Goal: Find specific page/section: Find specific page/section

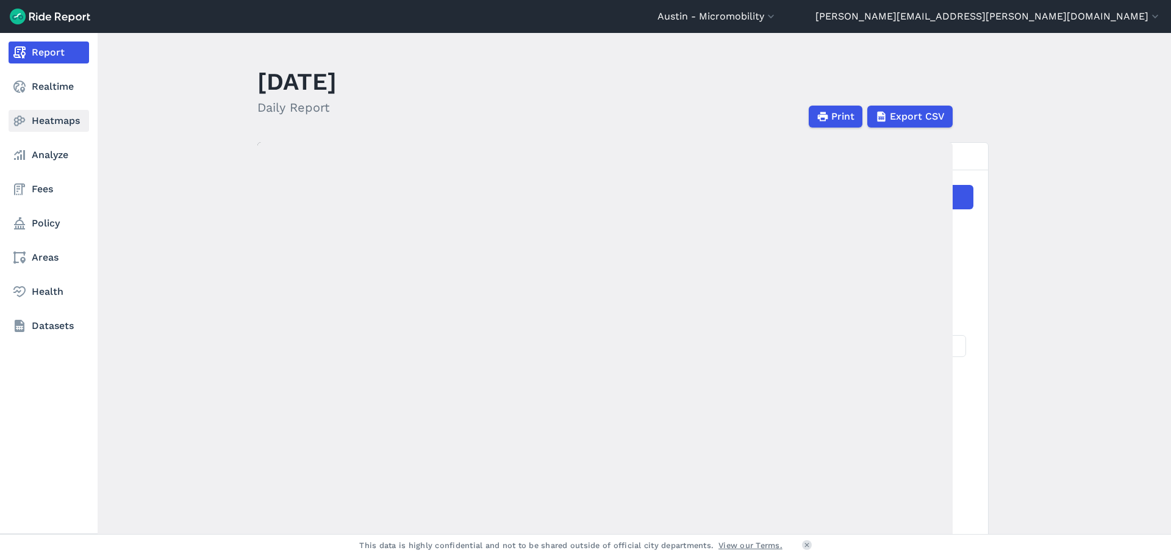
click at [20, 118] on icon at bounding box center [19, 120] width 15 height 15
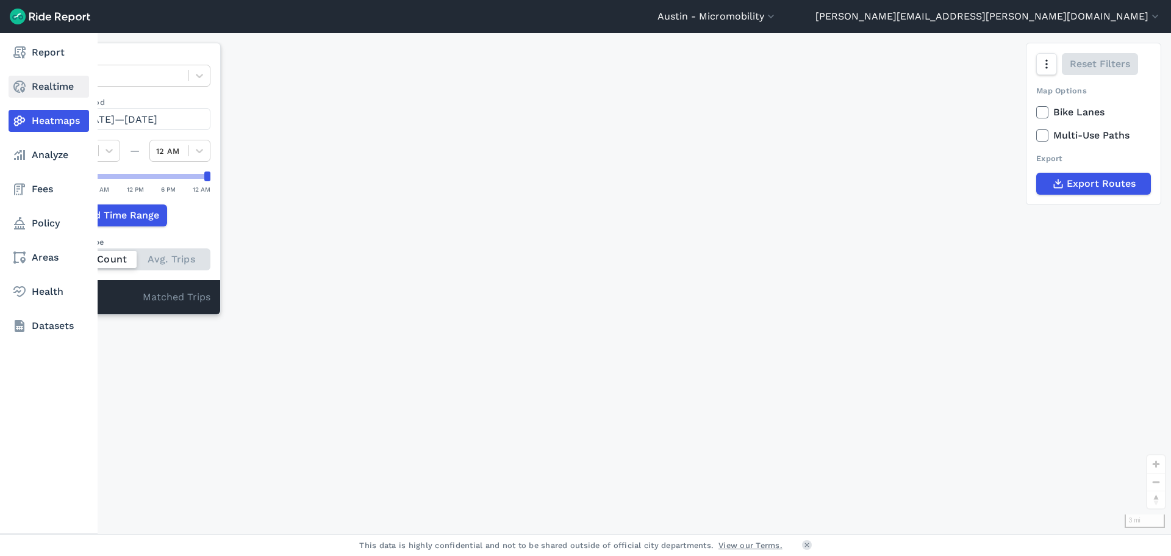
click at [40, 78] on link "Realtime" at bounding box center [49, 87] width 80 height 22
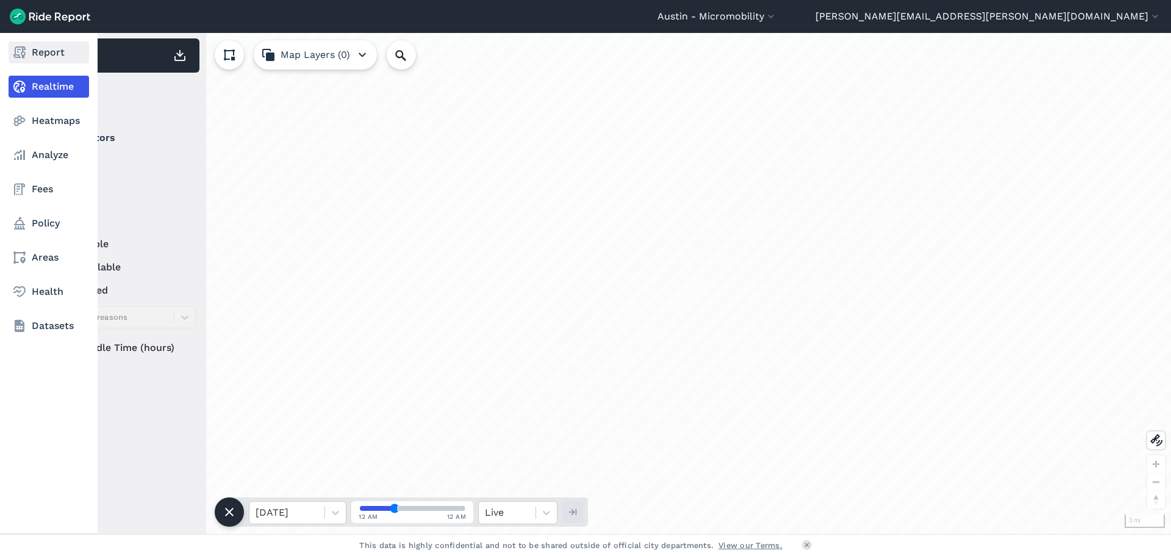
click at [26, 55] on icon at bounding box center [19, 52] width 15 height 15
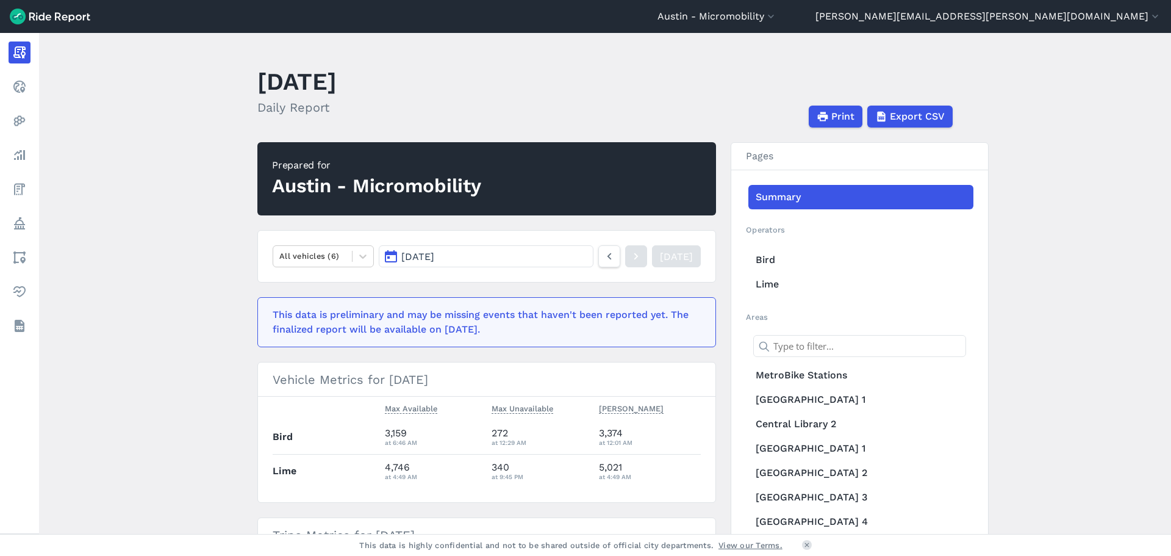
click at [498, 261] on button "[DATE]" at bounding box center [486, 256] width 215 height 22
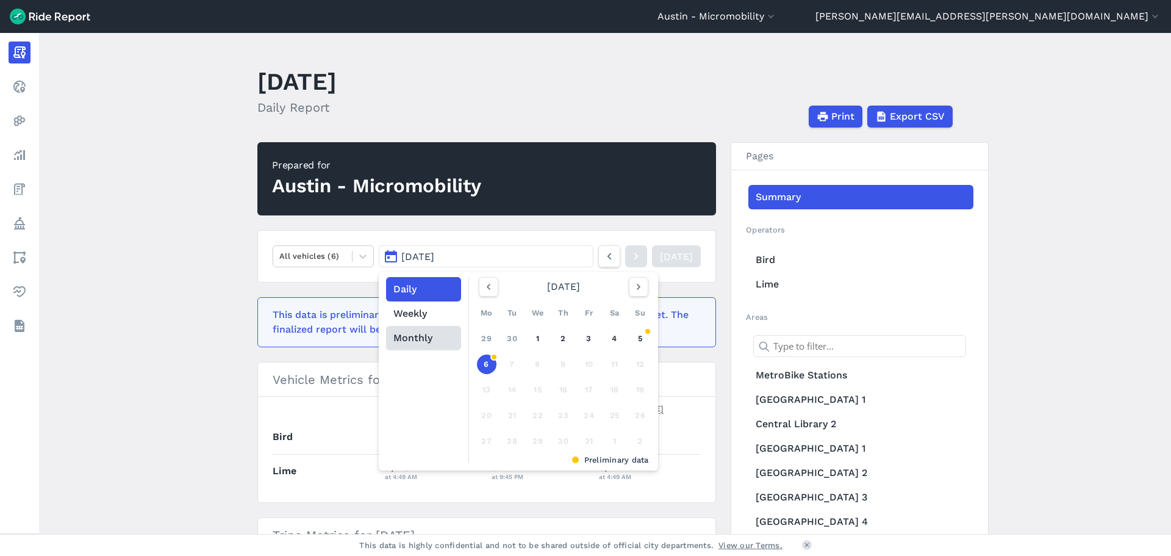
click at [412, 337] on button "Monthly" at bounding box center [423, 338] width 75 height 24
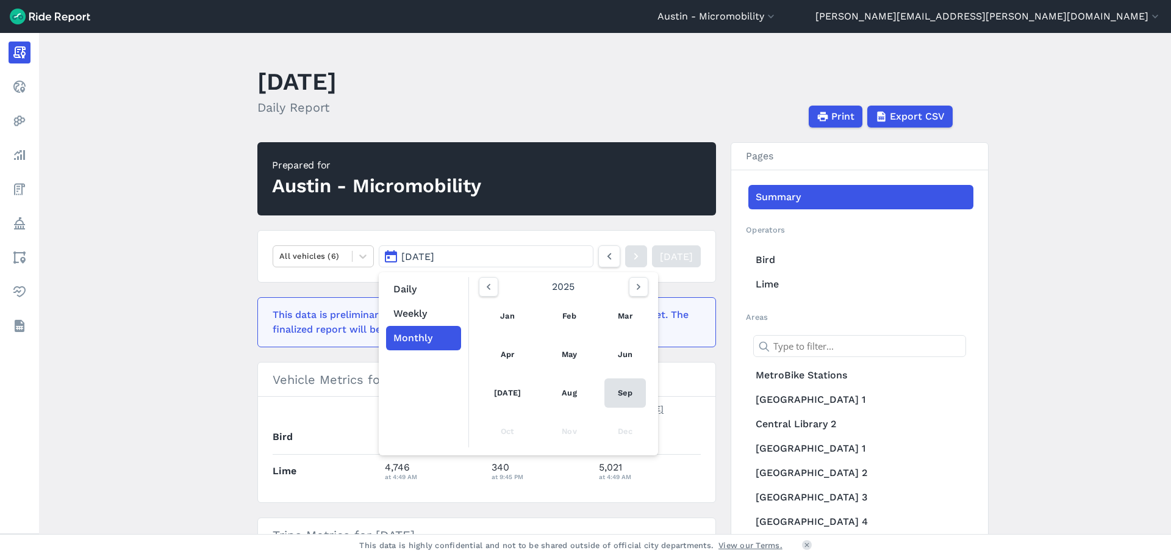
click at [621, 393] on link "Sep" at bounding box center [624, 392] width 41 height 29
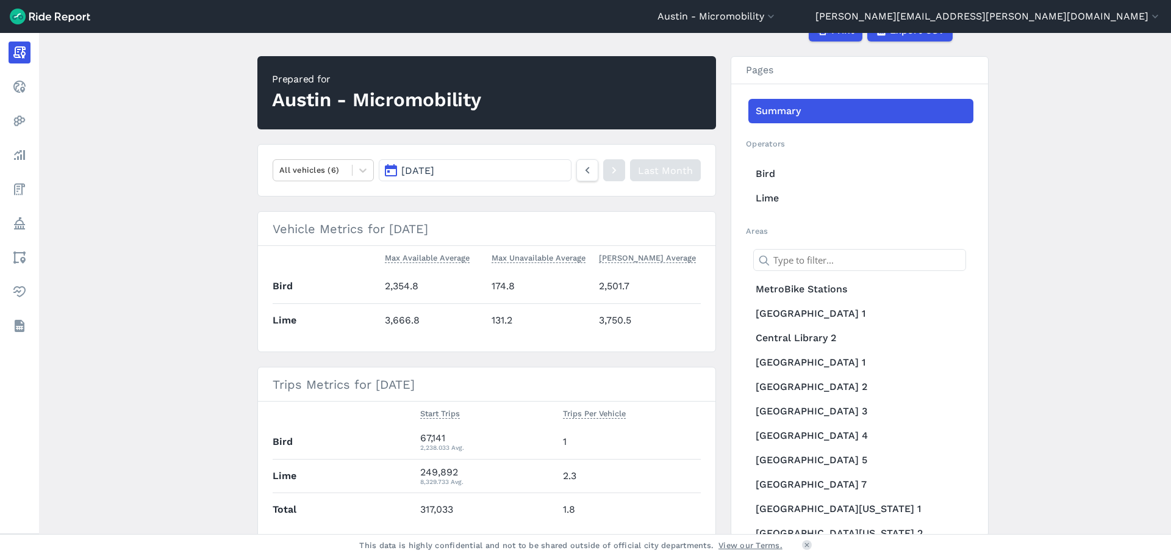
scroll to position [137, 0]
